Goal: Transaction & Acquisition: Download file/media

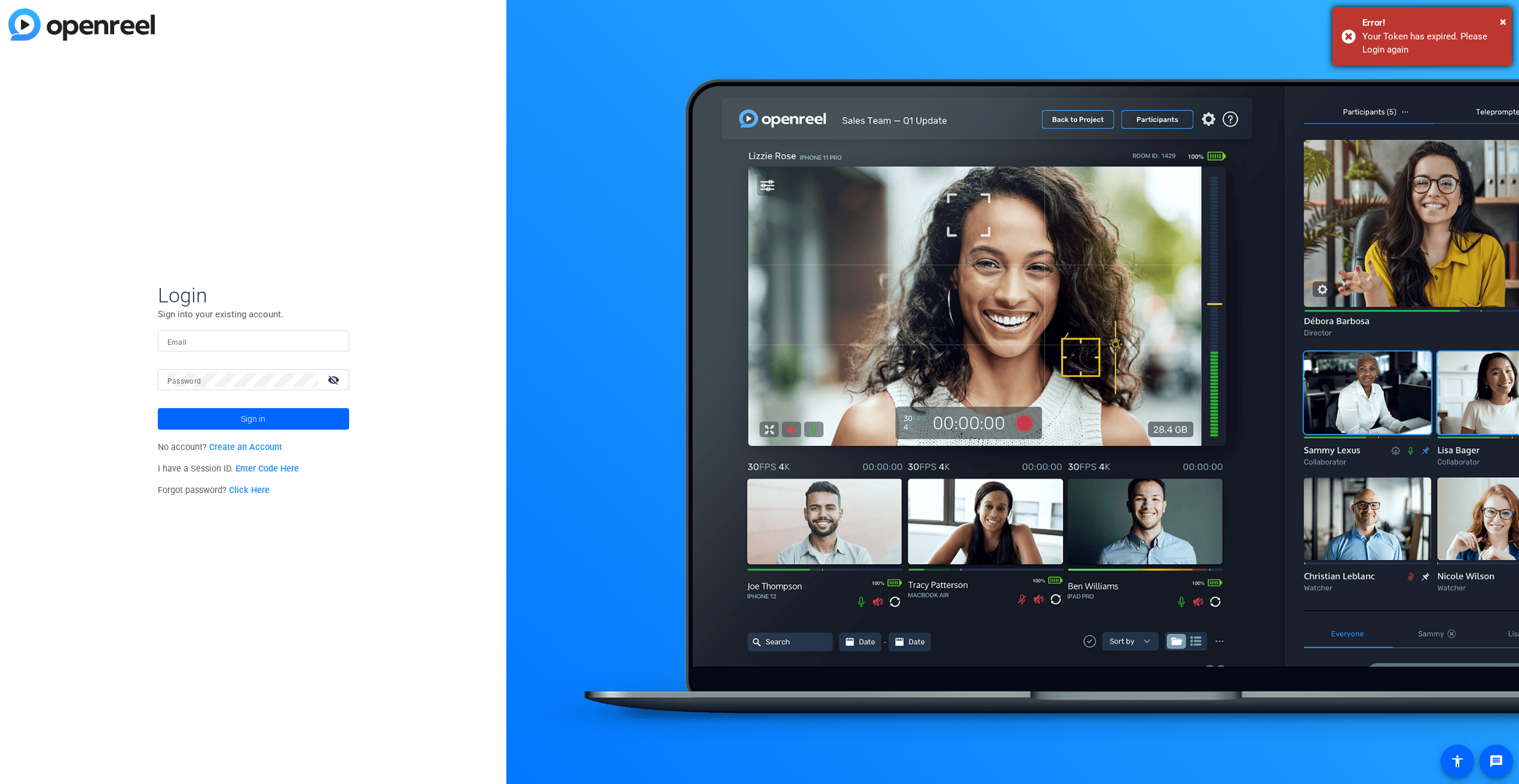
click at [1506, 19] on div "× Error! Your Token has expired. Please Login again" at bounding box center [1422, 36] width 179 height 59
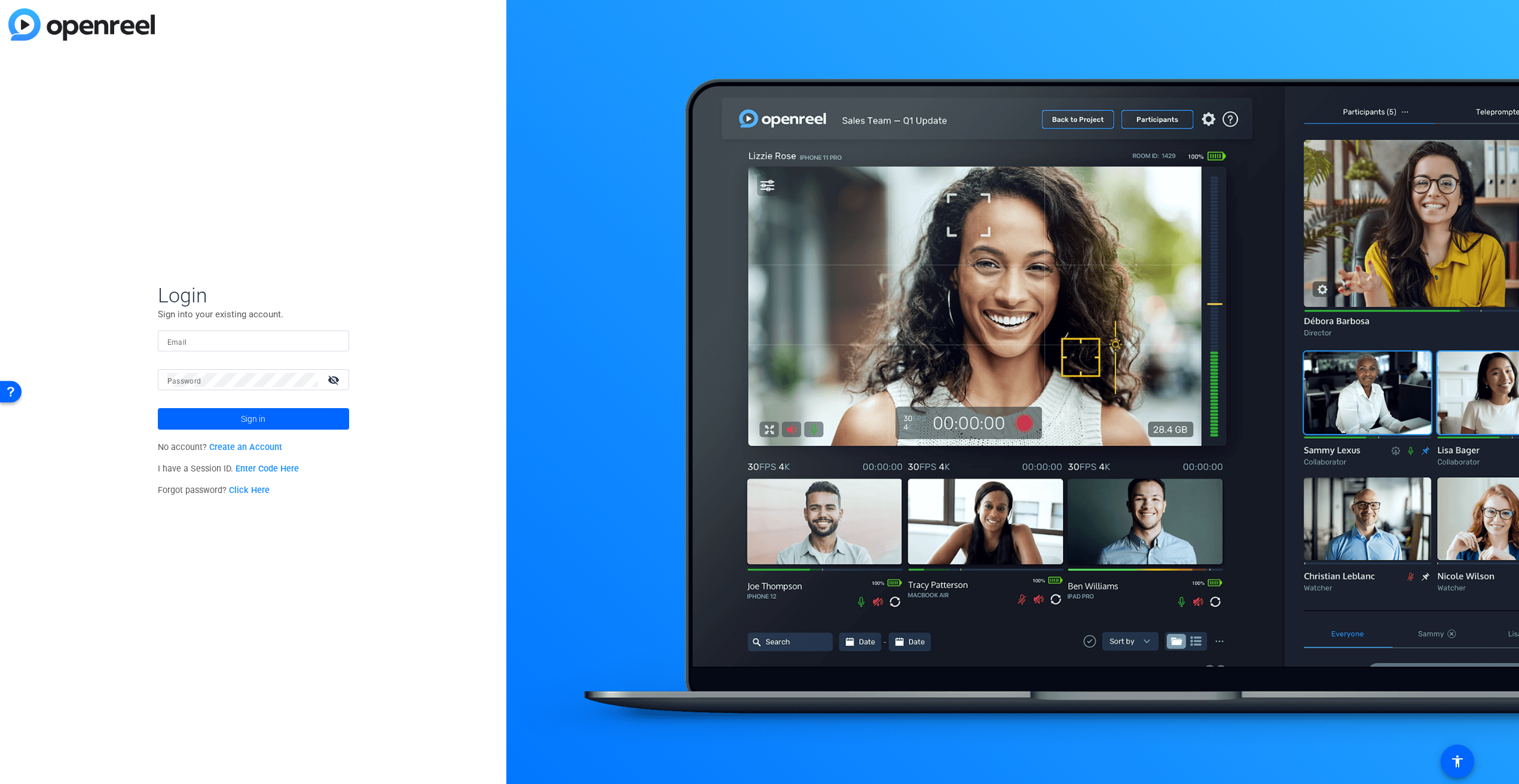
click at [240, 343] on input "Email" at bounding box center [253, 341] width 172 height 15
type input "stephan.maier@mmpro.de"
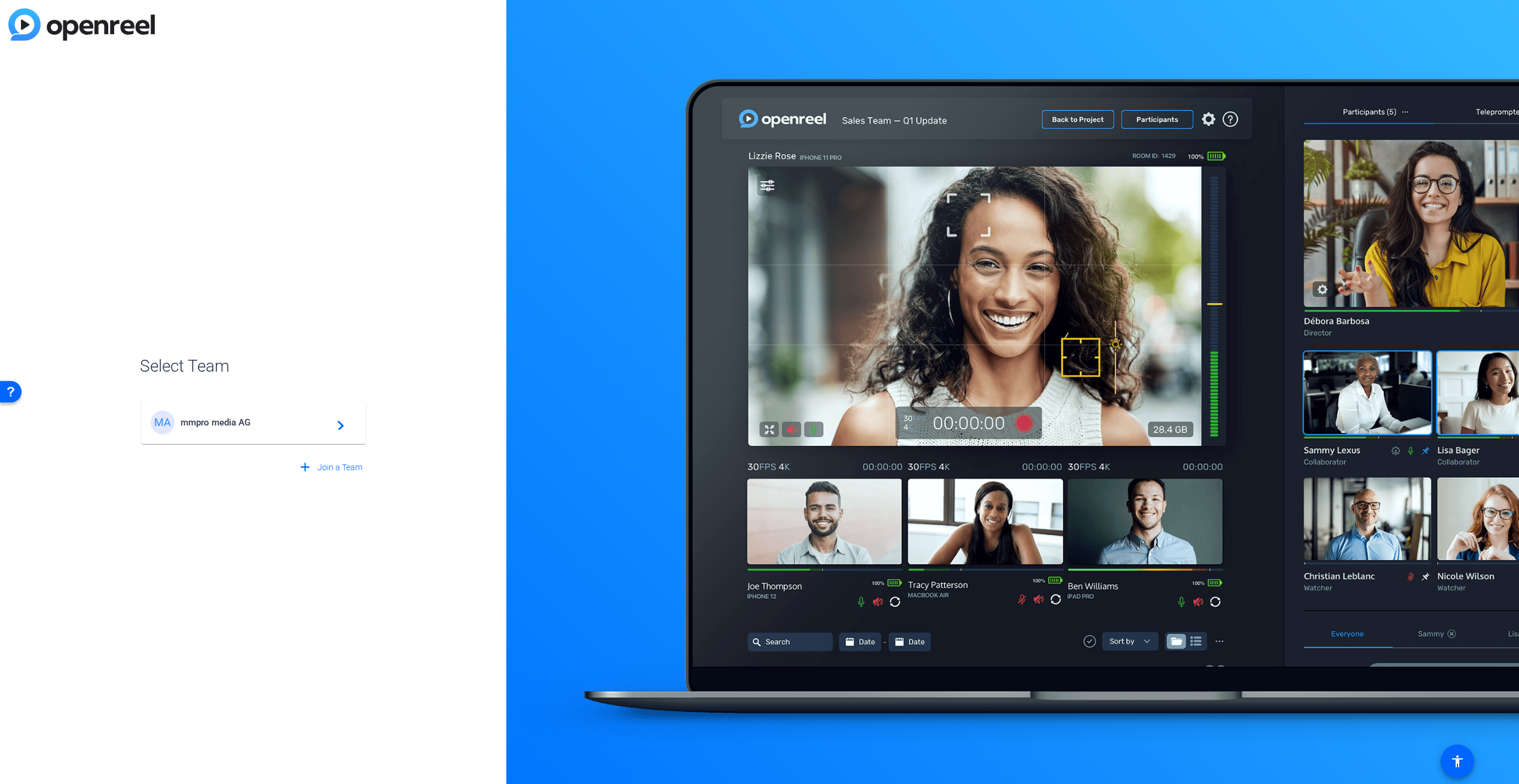
click at [243, 414] on div "MA mmpro media AG navigate_next" at bounding box center [253, 422] width 206 height 24
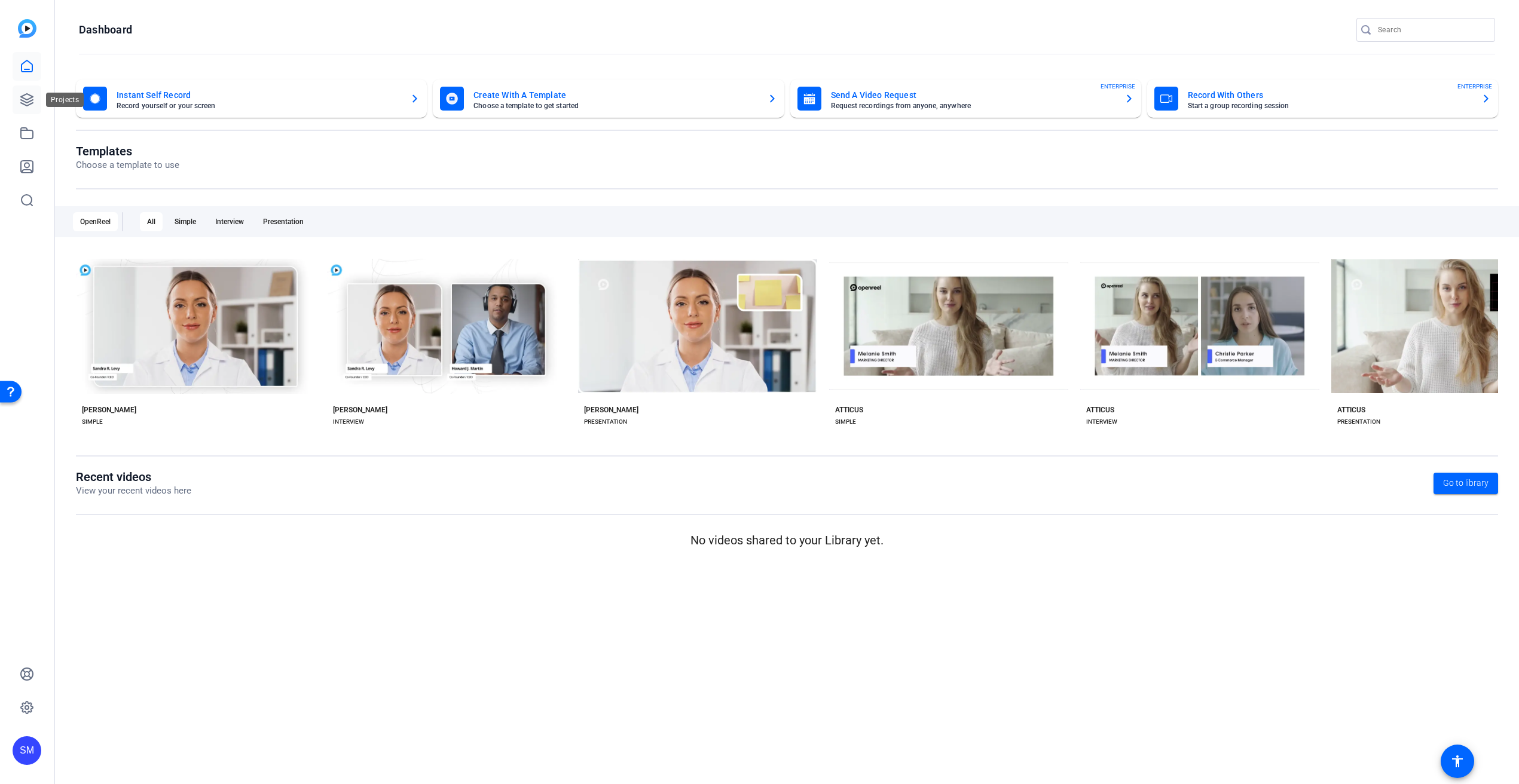
click at [22, 97] on icon at bounding box center [27, 100] width 12 height 12
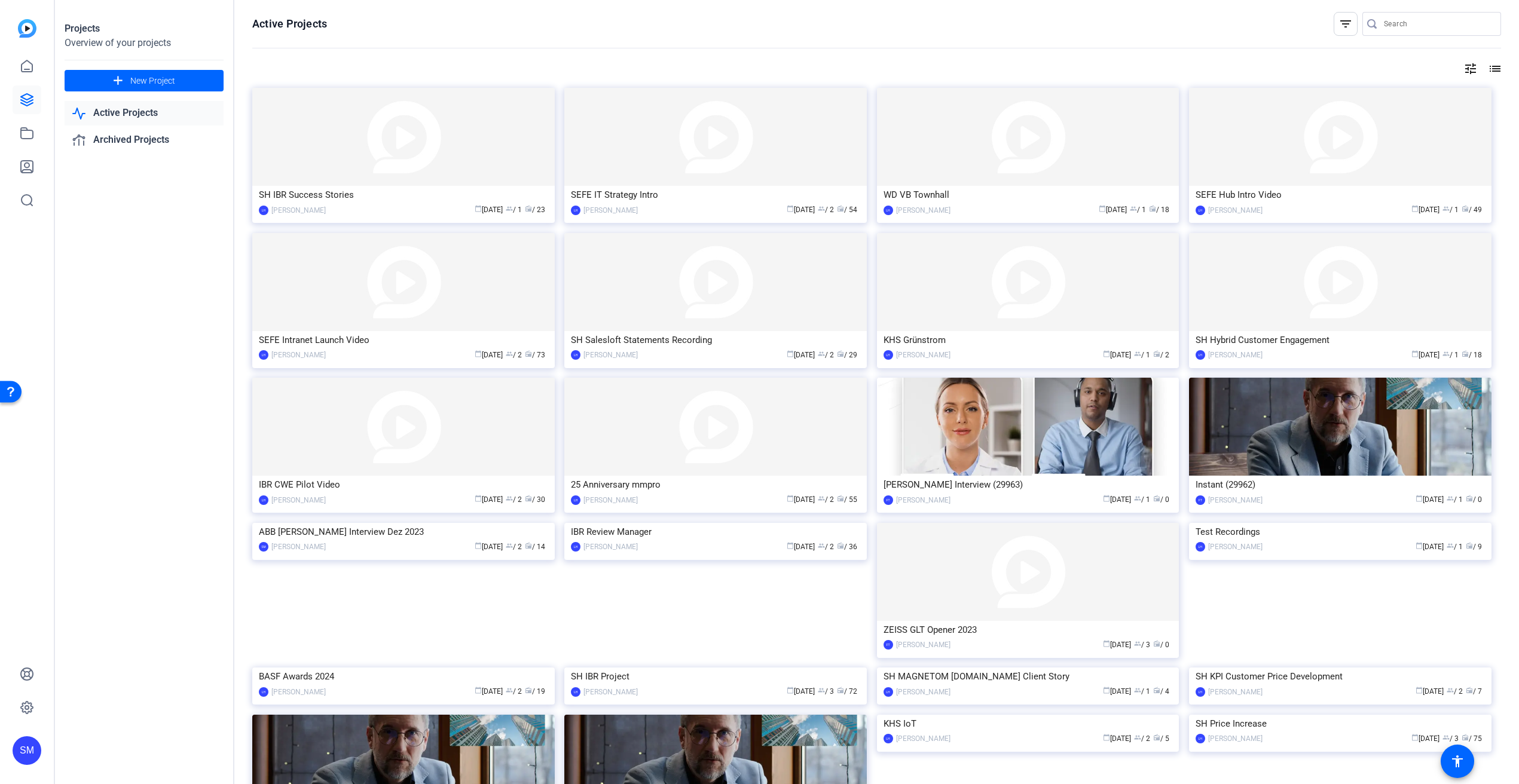
click at [171, 301] on div "Projects Overview of your projects add New Project Active Projects Archived Pro…" at bounding box center [144, 392] width 179 height 784
click at [386, 138] on img at bounding box center [403, 137] width 302 height 98
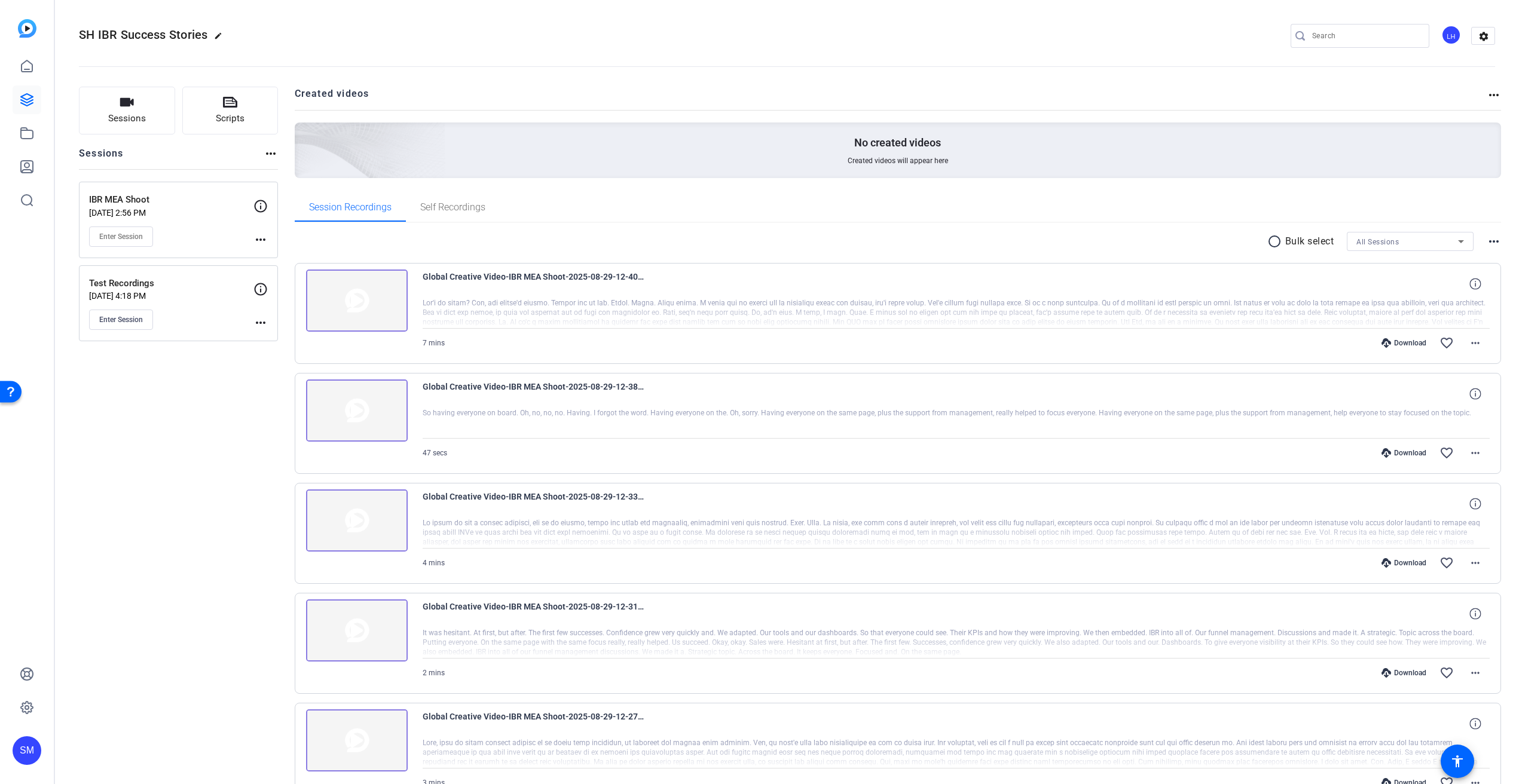
click at [1493, 240] on mat-icon "more_horiz" at bounding box center [1494, 241] width 15 height 15
click at [1407, 202] on div at bounding box center [759, 392] width 1519 height 784
click at [1268, 242] on mat-icon "radio_button_unchecked" at bounding box center [1276, 241] width 18 height 15
click at [1489, 236] on mat-icon "more_horiz" at bounding box center [1494, 241] width 15 height 15
click at [1391, 215] on div at bounding box center [759, 392] width 1519 height 784
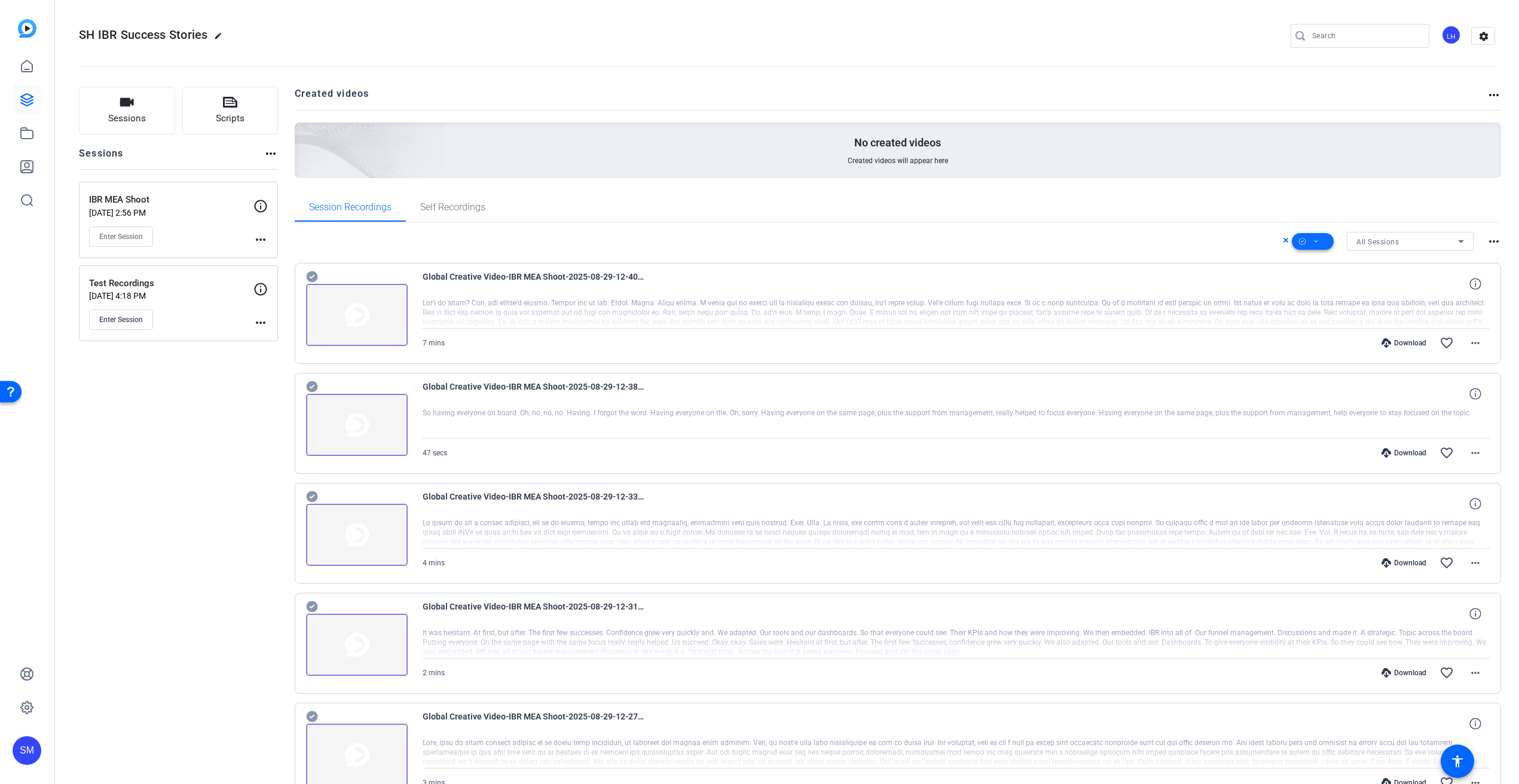
click at [1313, 240] on span at bounding box center [1313, 241] width 42 height 28
click at [1329, 305] on span "Download MP4" at bounding box center [1327, 305] width 63 height 15
click at [1299, 245] on icon at bounding box center [1302, 241] width 7 height 15
click at [1312, 262] on span "Select All" at bounding box center [1327, 260] width 63 height 15
click at [1326, 303] on span "Download MP4" at bounding box center [1327, 305] width 63 height 15
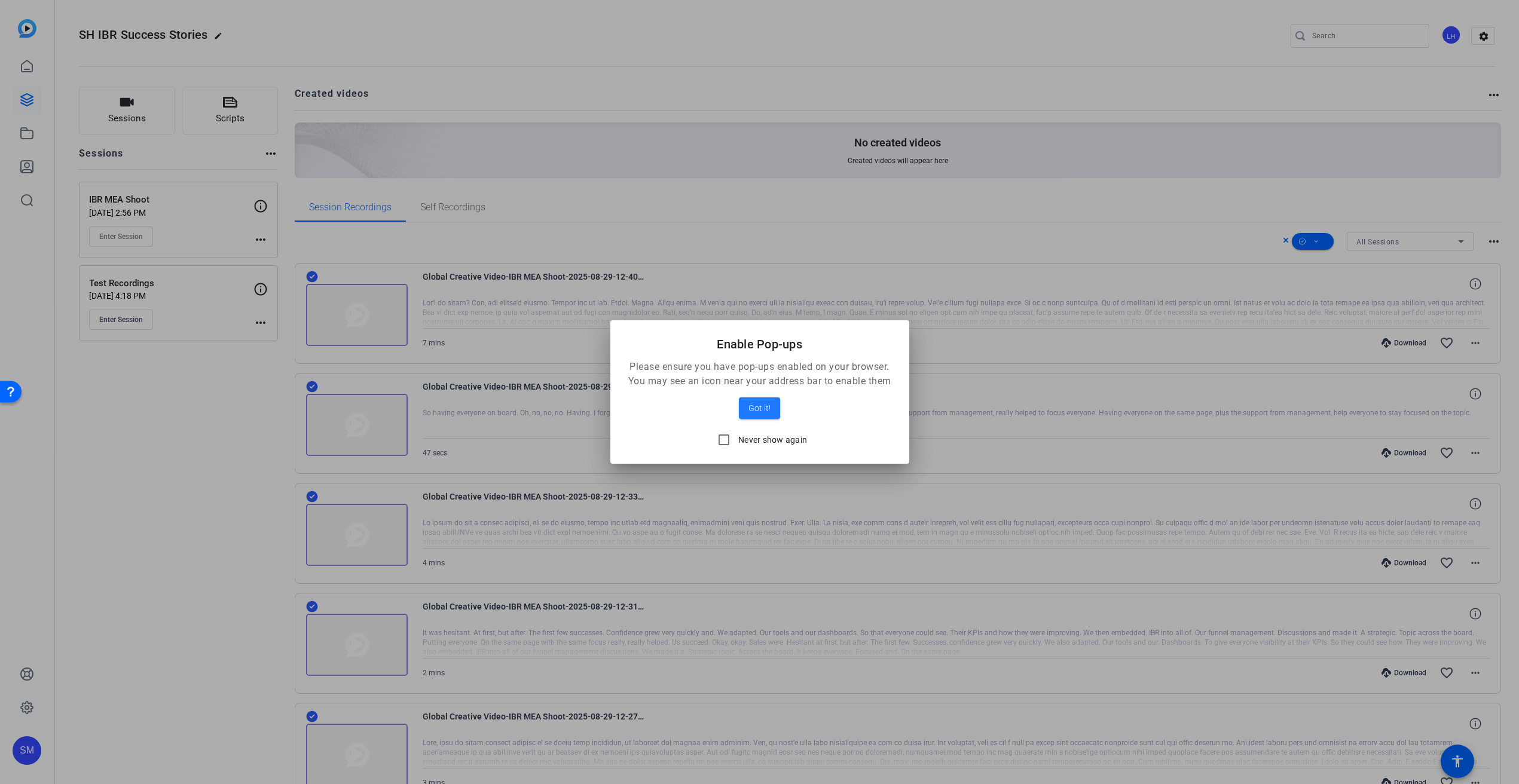
click at [751, 435] on label "Never show again" at bounding box center [772, 440] width 71 height 12
click at [736, 435] on input "Never show again" at bounding box center [724, 440] width 24 height 24
checkbox input "true"
click at [759, 408] on span "Got it!" at bounding box center [759, 409] width 22 height 15
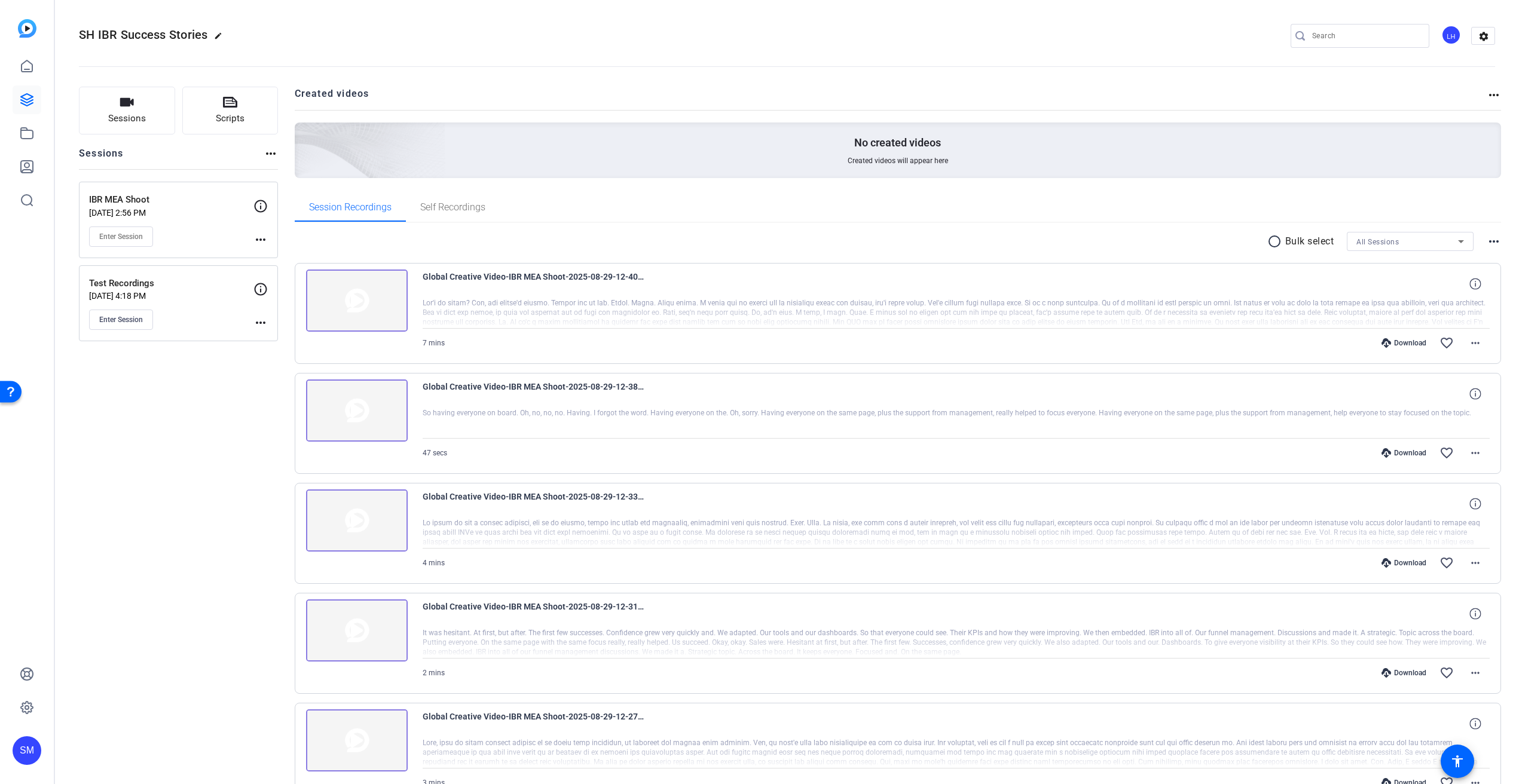
click at [926, 32] on div "SH IBR Success Stories edit LH settings" at bounding box center [787, 36] width 1416 height 18
click at [1274, 240] on mat-icon "radio_button_unchecked" at bounding box center [1276, 241] width 18 height 15
click at [1299, 240] on icon at bounding box center [1302, 241] width 7 height 15
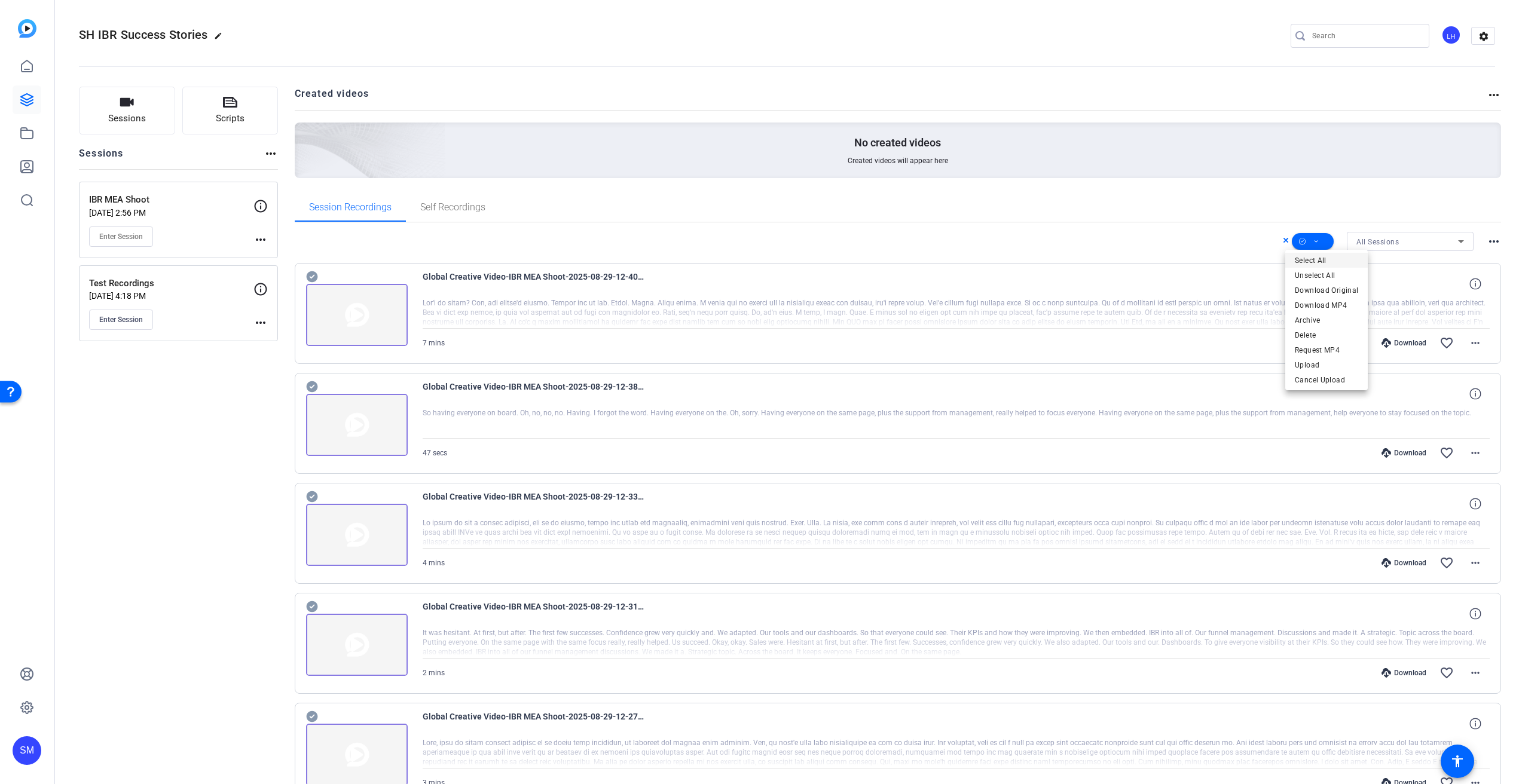
click at [1302, 260] on span "Select All" at bounding box center [1327, 260] width 63 height 15
click at [1316, 304] on span "Download MP4" at bounding box center [1327, 305] width 63 height 15
click at [155, 495] on div "Sessions Scripts Sessions more_horiz IBR MEA Shoot [DATE] 2:56 PM Enter Session…" at bounding box center [178, 750] width 199 height 1327
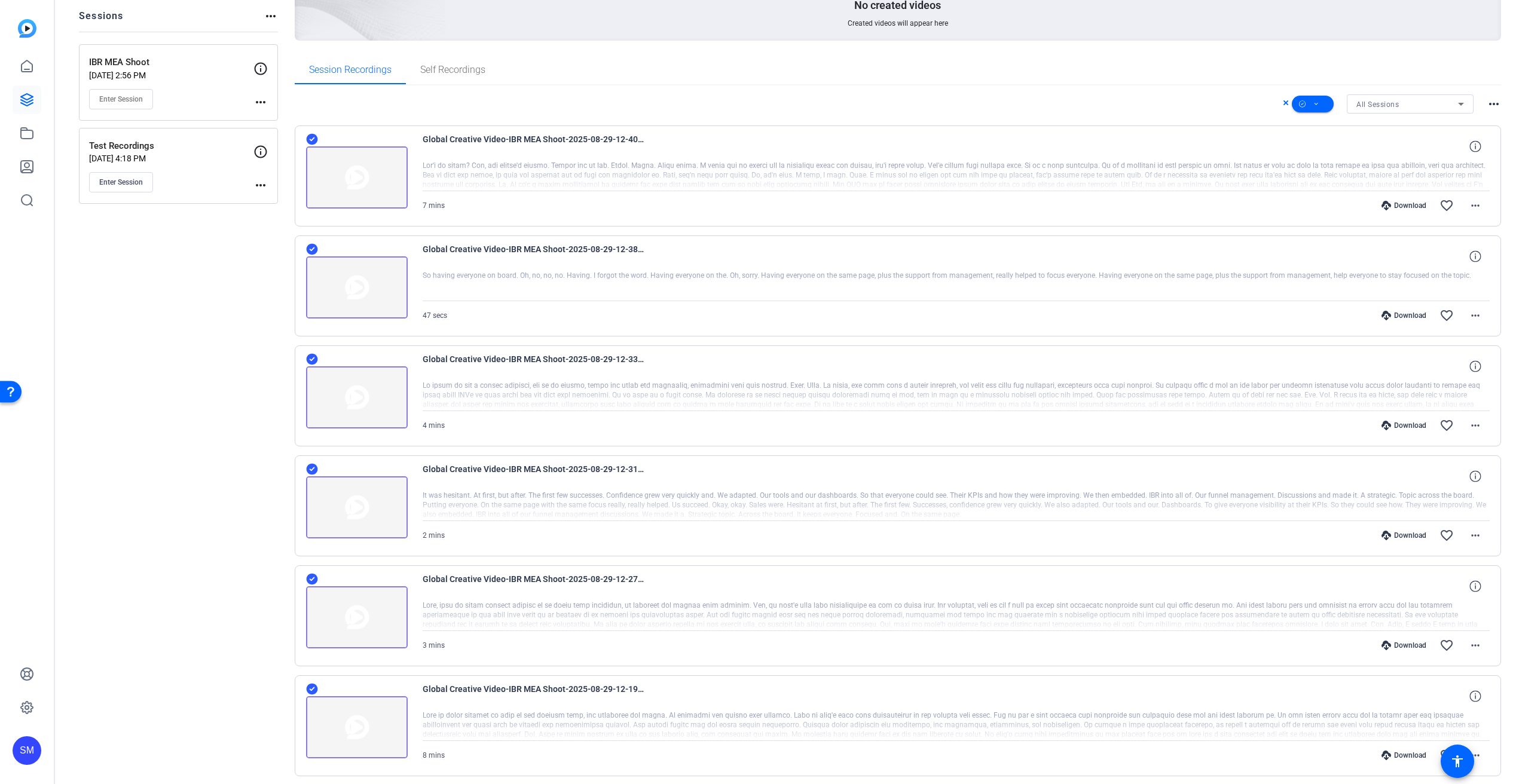
scroll to position [145, 0]
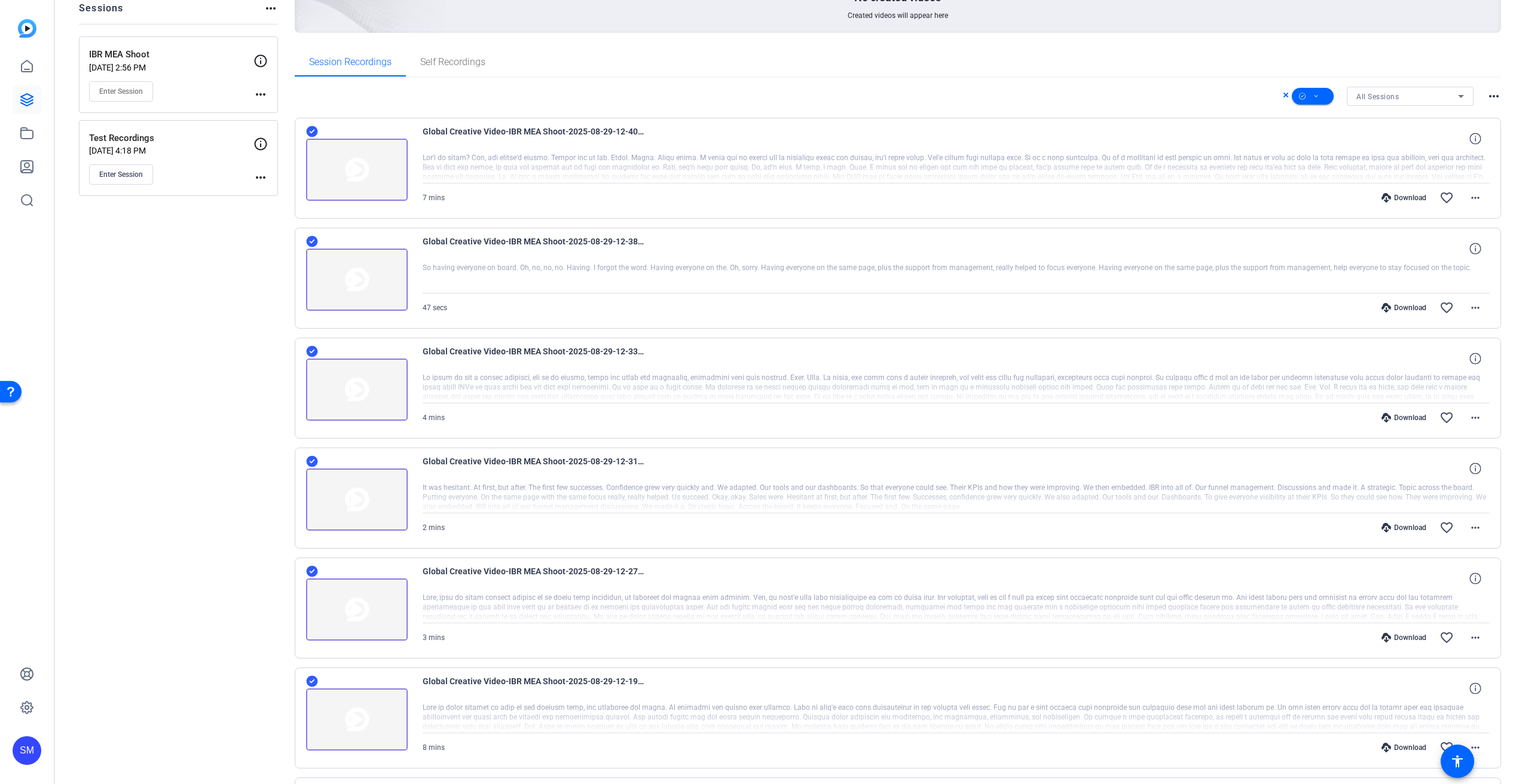
click at [1381, 192] on div "Download favorite_border more_horiz" at bounding box center [1116, 198] width 747 height 28
click at [1382, 198] on icon at bounding box center [1386, 198] width 9 height 9
click at [1395, 308] on div "Download" at bounding box center [1404, 307] width 57 height 9
click at [1398, 419] on div "Download" at bounding box center [1404, 418] width 57 height 9
click at [1403, 528] on div "Download" at bounding box center [1404, 528] width 57 height 9
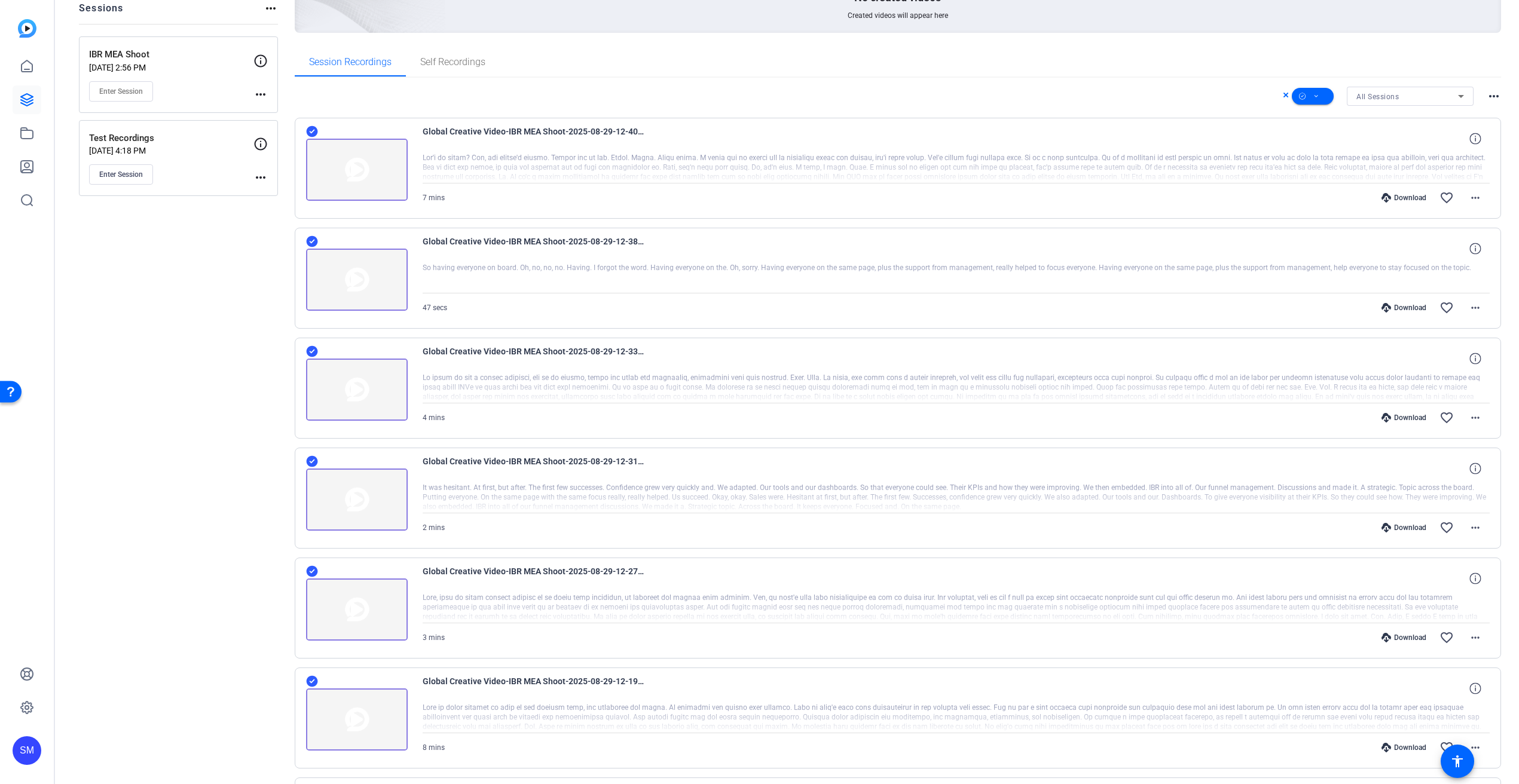
scroll to position [182, 0]
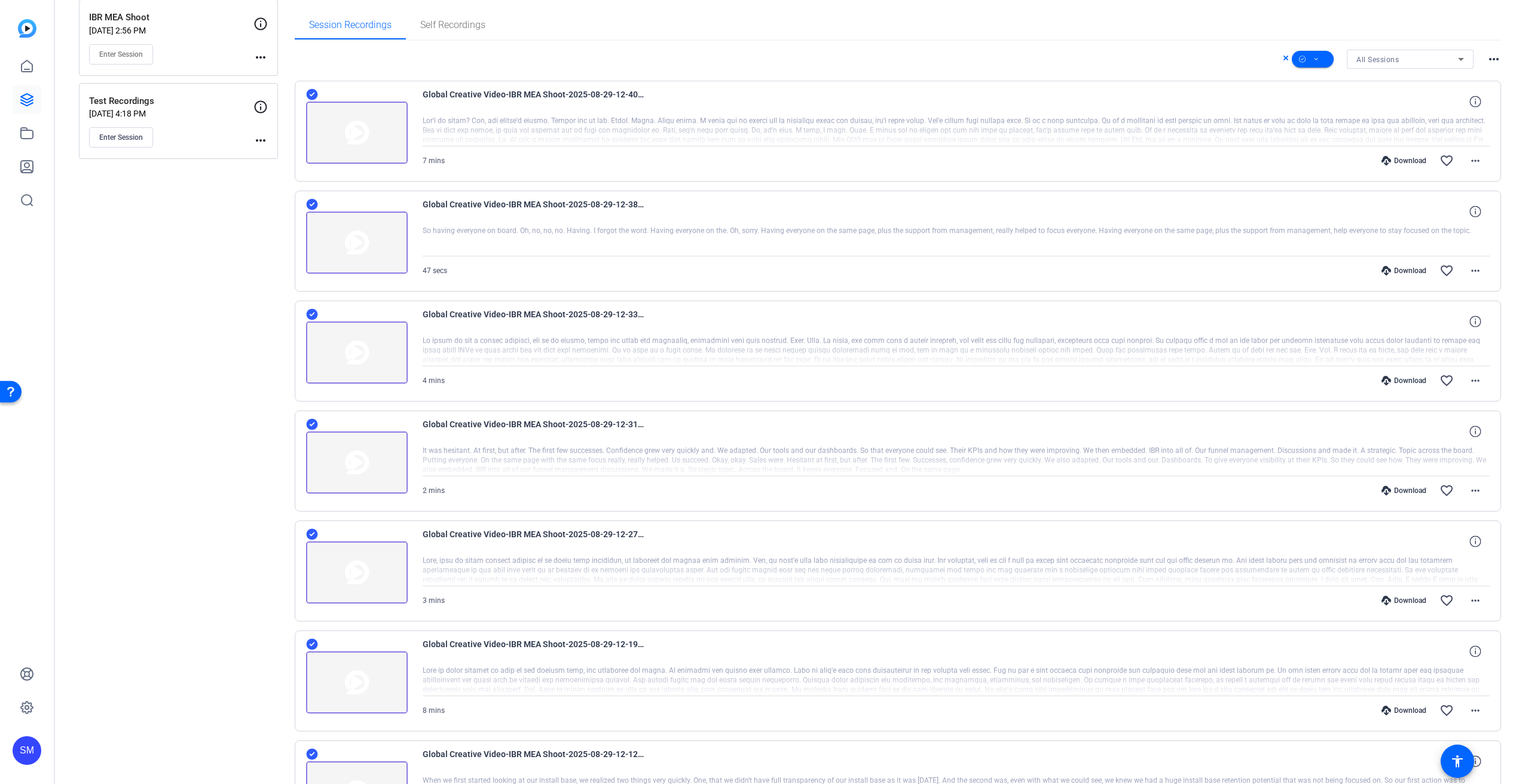
click at [1412, 598] on div "Download" at bounding box center [1404, 600] width 57 height 9
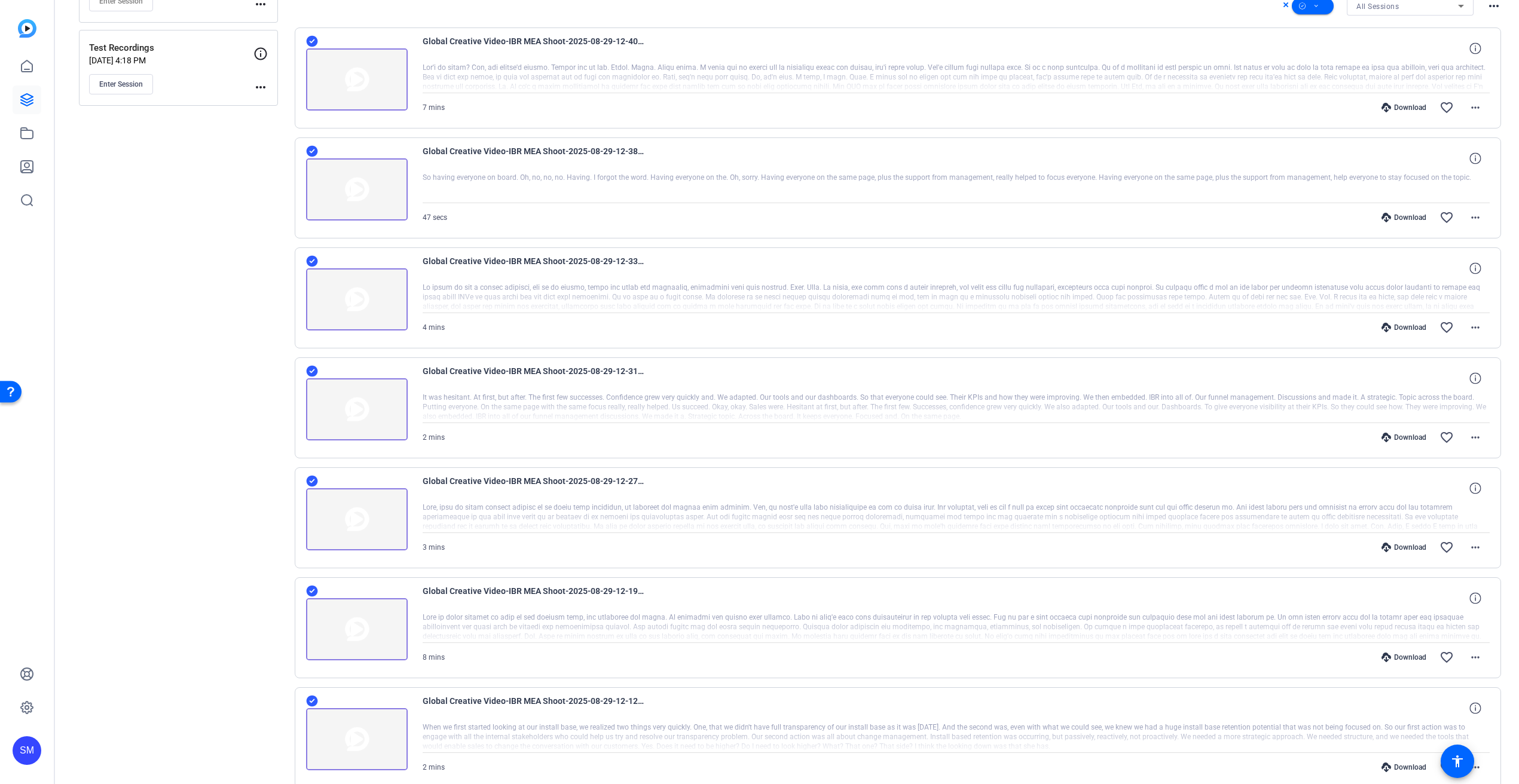
scroll to position [347, 0]
click at [1405, 545] on div "Download" at bounding box center [1404, 545] width 57 height 9
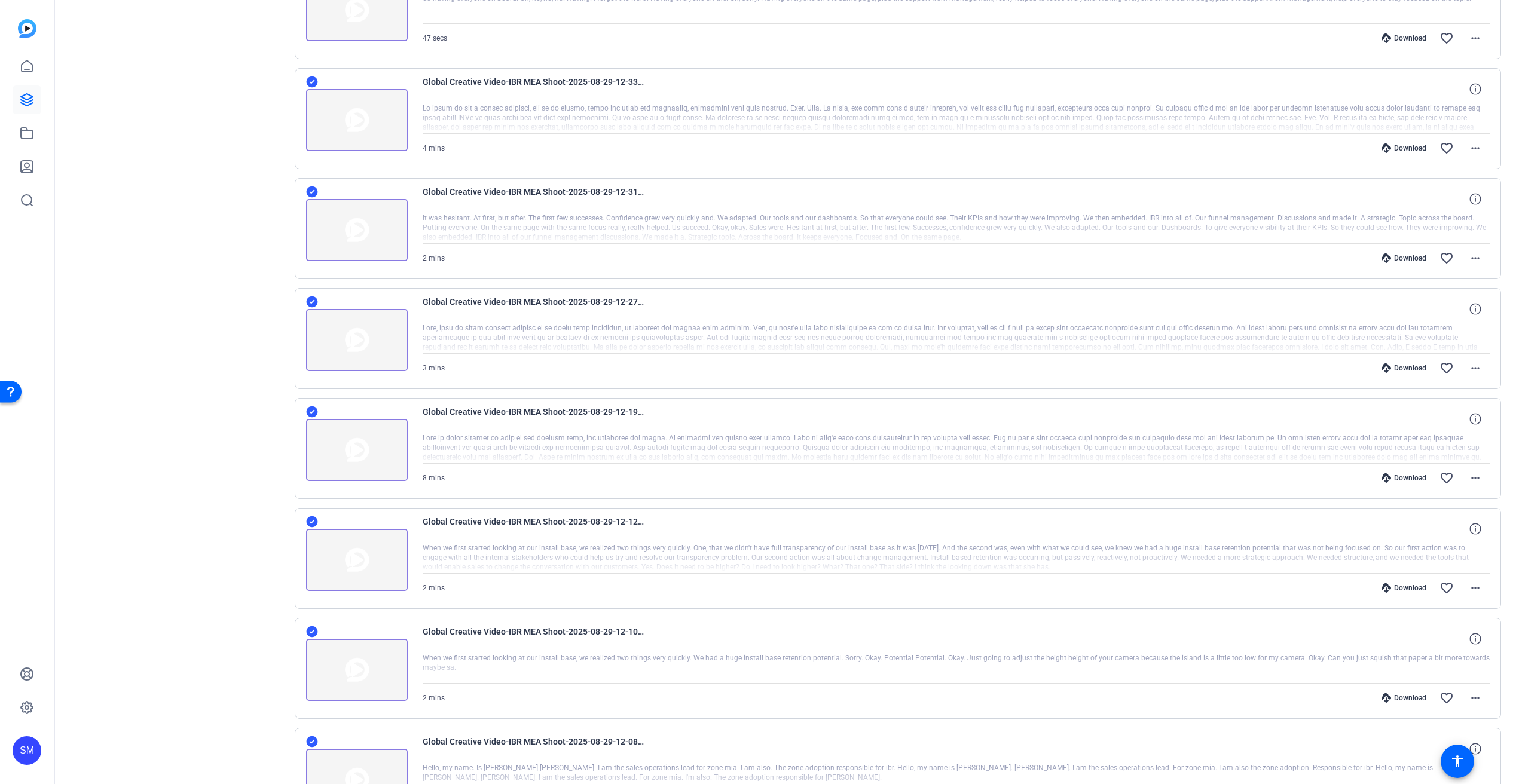
scroll to position [422, 0]
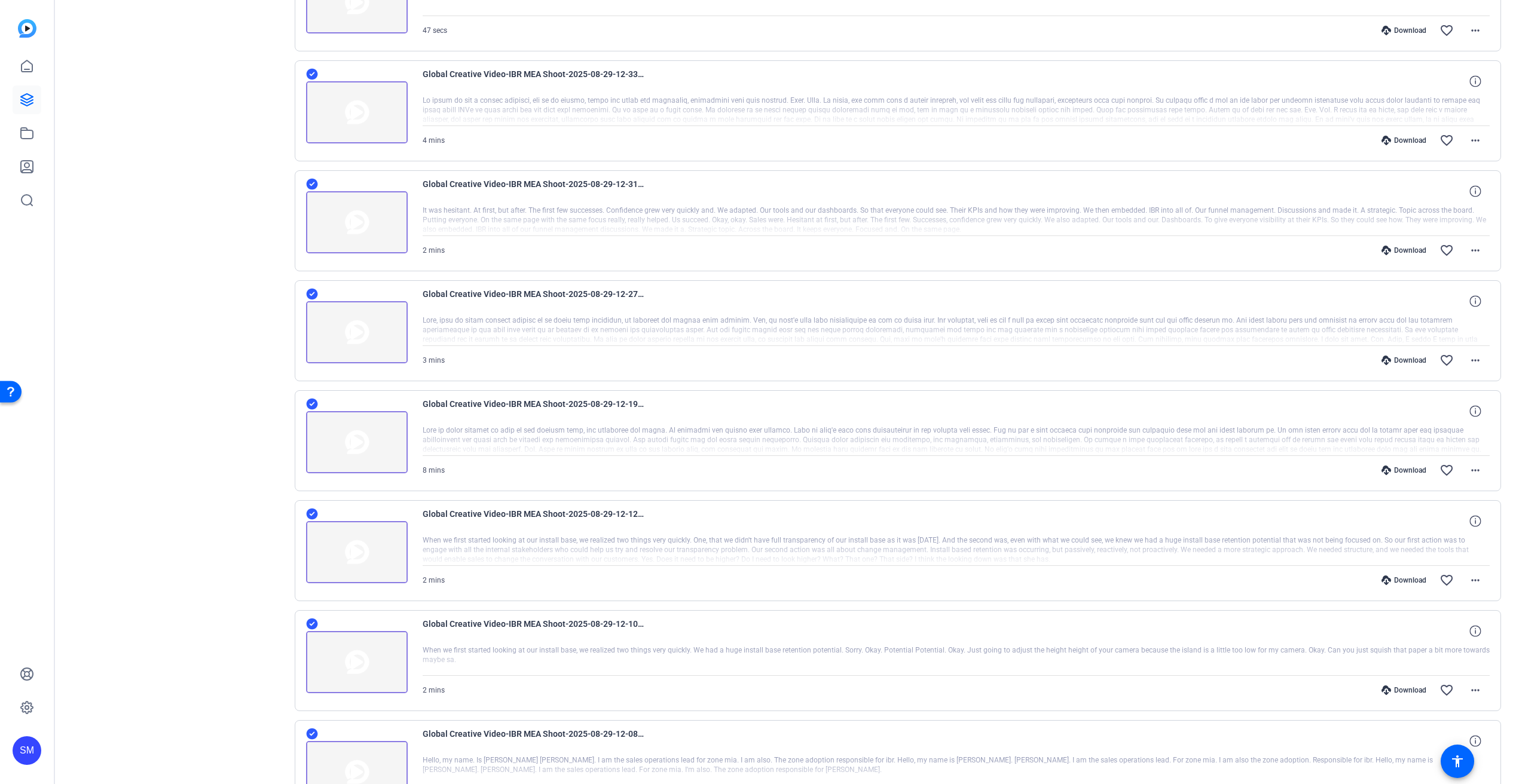
click at [1405, 576] on div "Download" at bounding box center [1404, 580] width 57 height 9
click at [1407, 689] on div "Download" at bounding box center [1404, 690] width 57 height 9
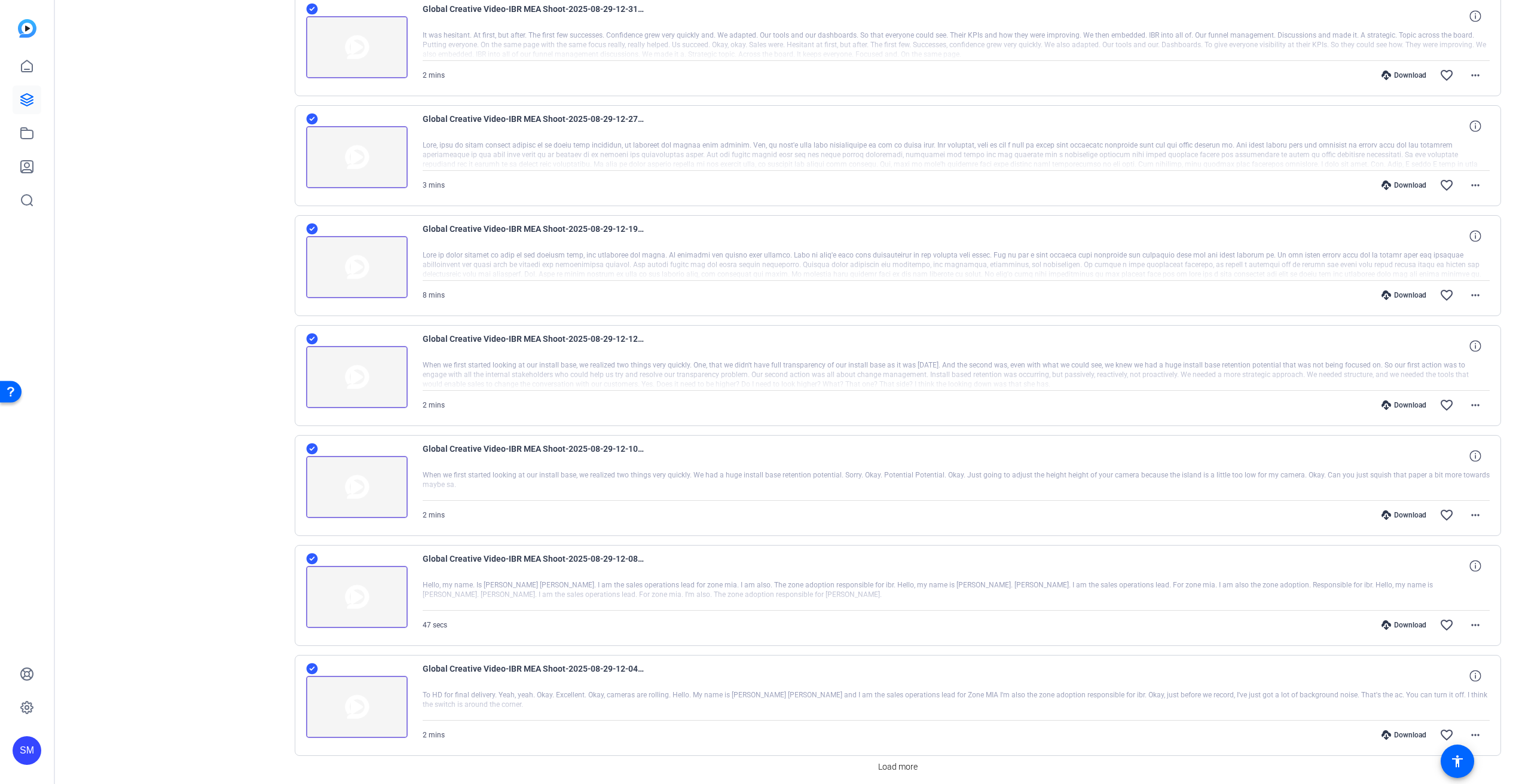
scroll to position [645, 0]
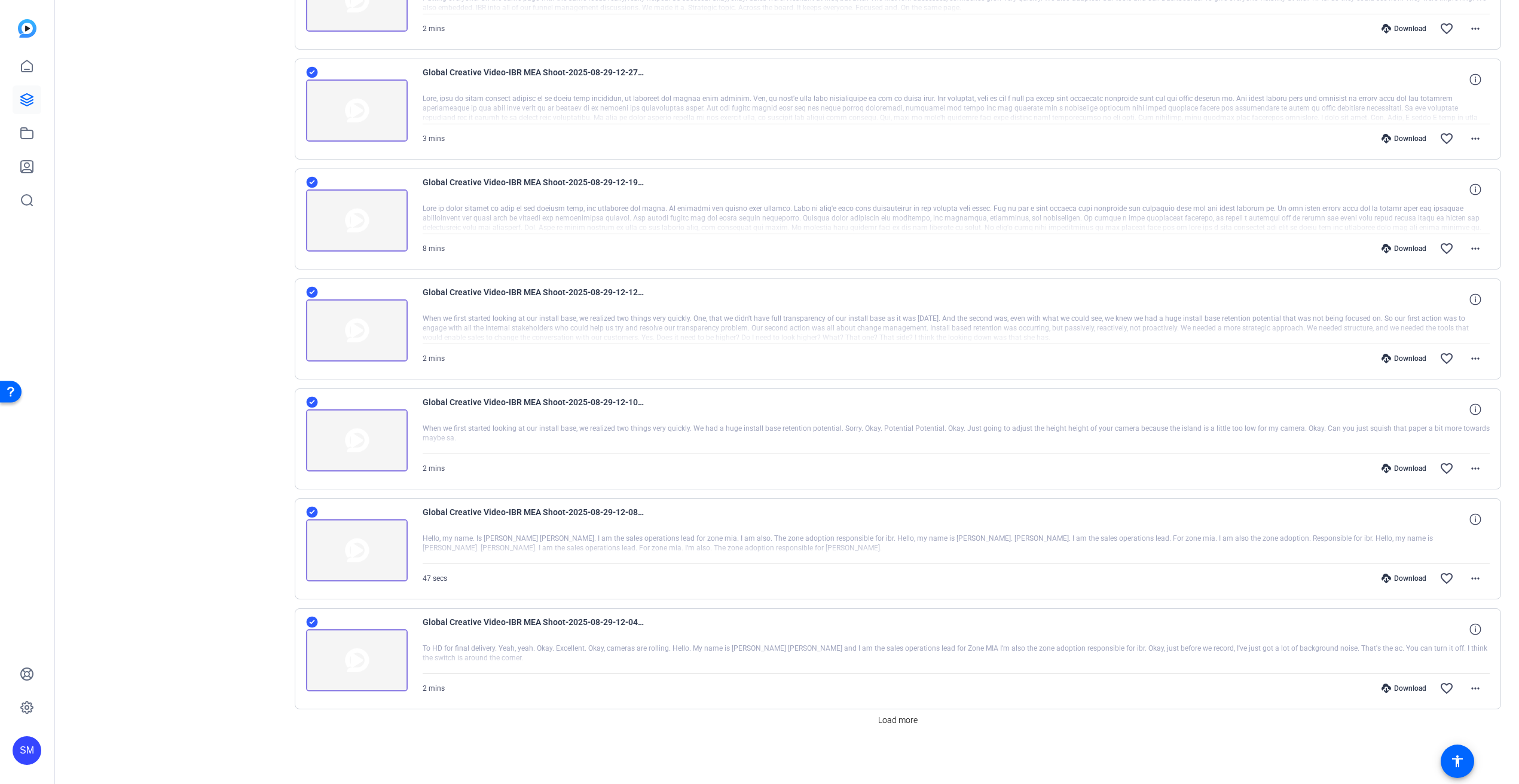
click at [1407, 358] on div "Download" at bounding box center [1404, 358] width 57 height 9
click at [1401, 467] on div "Download" at bounding box center [1404, 469] width 57 height 9
click at [1399, 576] on div "Download" at bounding box center [1404, 578] width 57 height 9
click at [1406, 688] on div "Download" at bounding box center [1404, 688] width 57 height 9
